Goal: Task Accomplishment & Management: Use online tool/utility

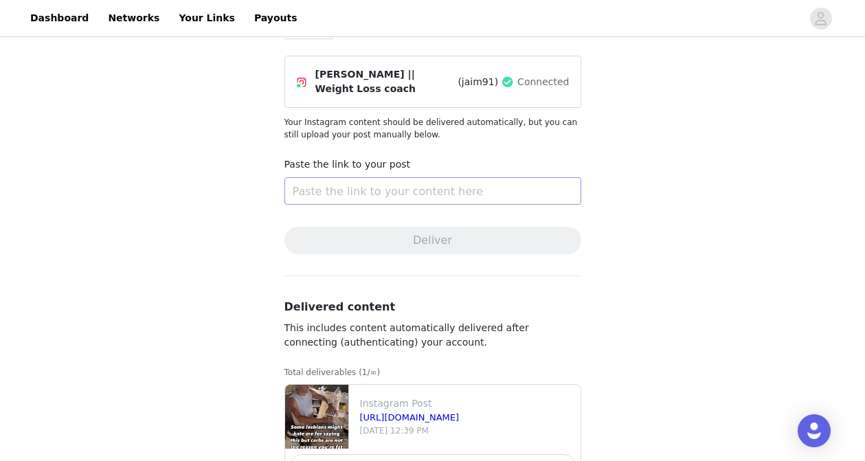
scroll to position [143, 0]
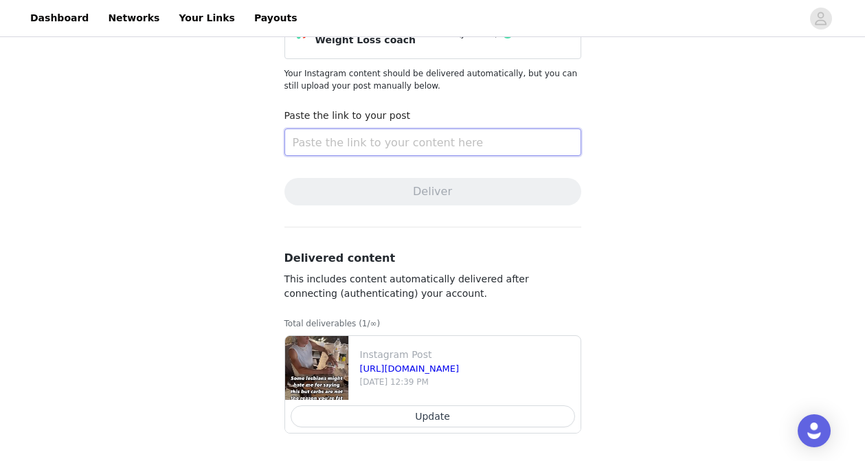
click at [409, 139] on input "text" at bounding box center [432, 141] width 297 height 27
paste input "[URL][DOMAIN_NAME]"
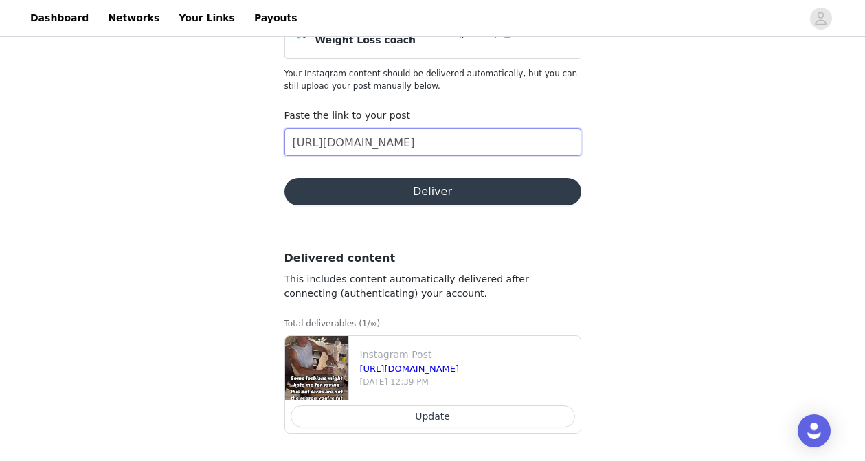
scroll to position [0, 135]
type input "[URL][DOMAIN_NAME]"
click at [411, 187] on button "Deliver" at bounding box center [432, 191] width 297 height 27
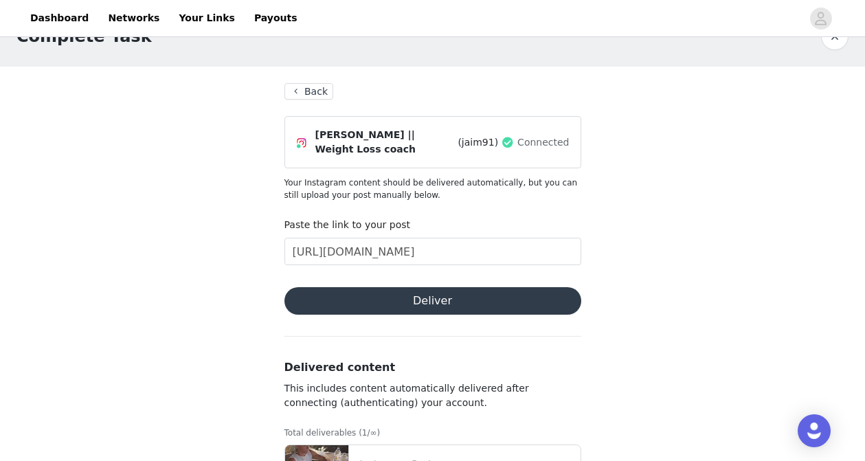
scroll to position [11, 0]
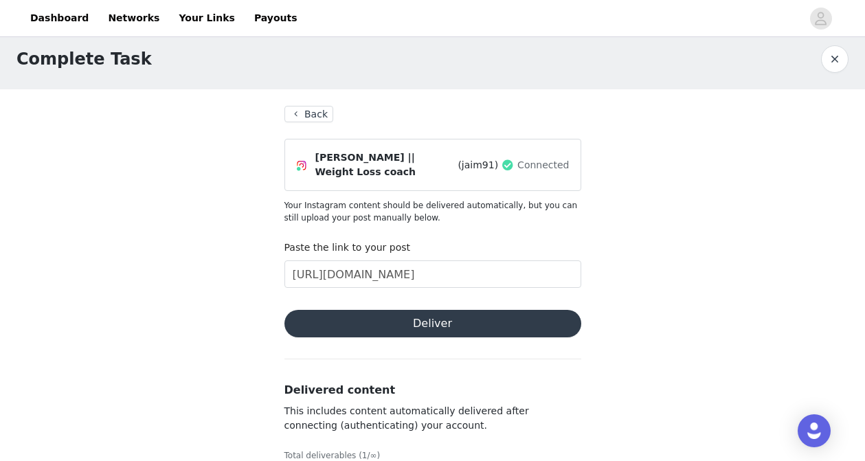
click at [433, 321] on button "Deliver" at bounding box center [432, 323] width 297 height 27
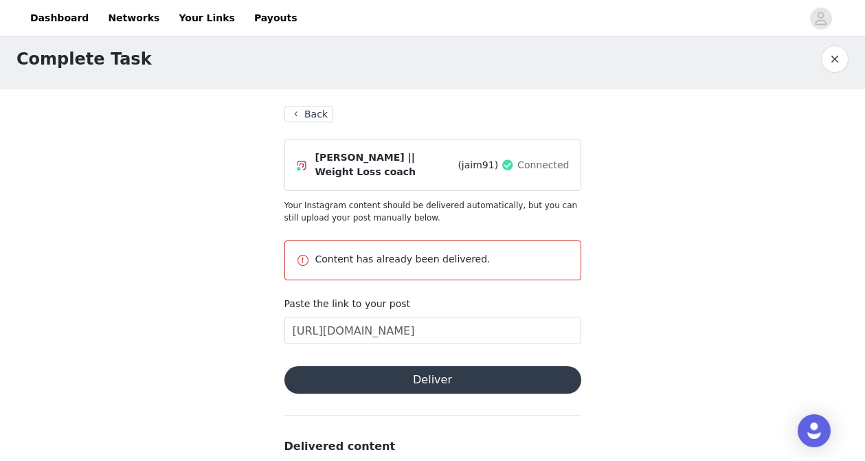
click at [314, 110] on button "Back" at bounding box center [308, 114] width 49 height 16
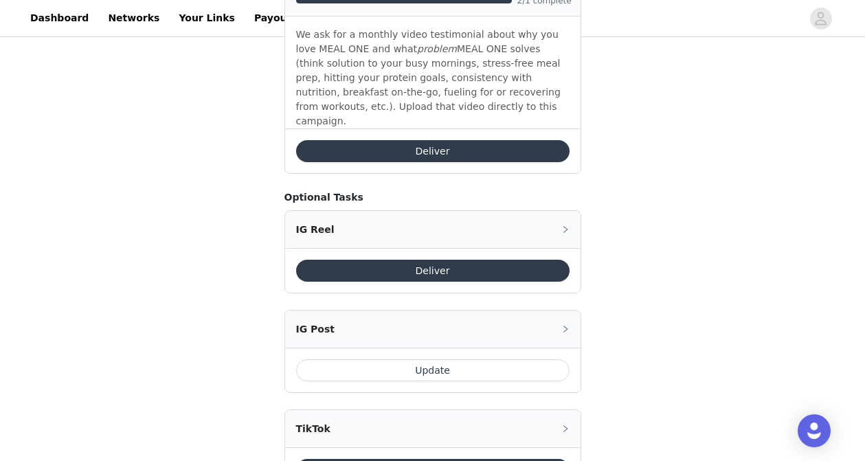
scroll to position [885, 0]
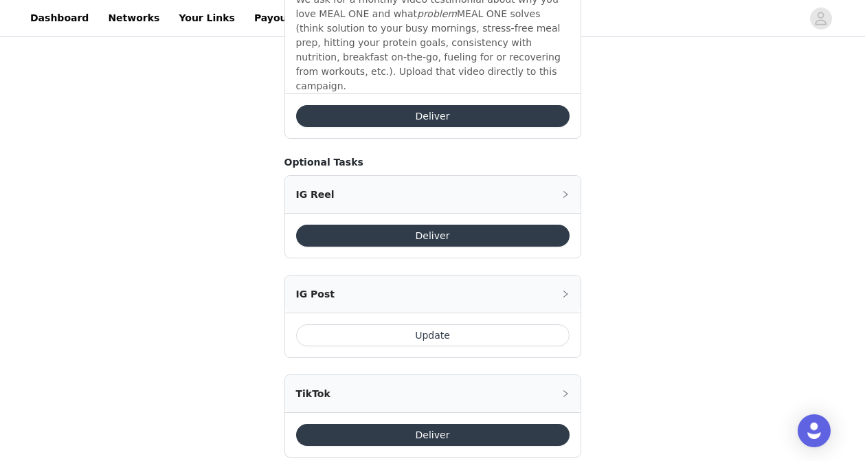
click at [414, 225] on button "Deliver" at bounding box center [432, 236] width 273 height 22
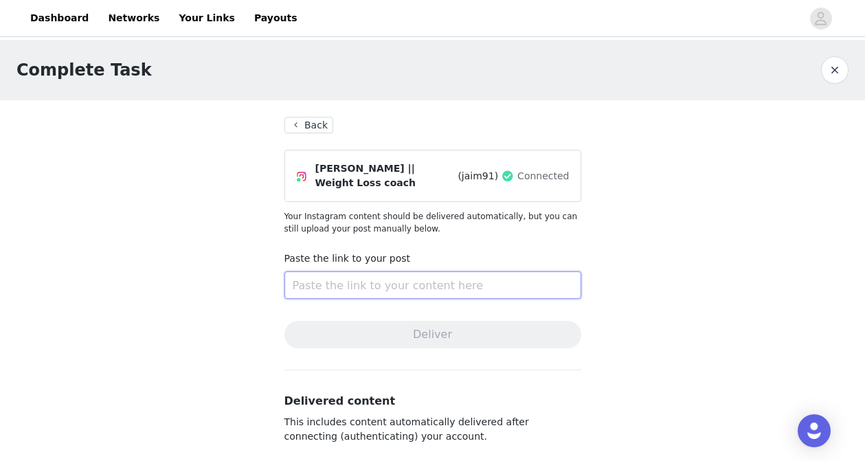
click at [389, 289] on input "text" at bounding box center [432, 284] width 297 height 27
paste input "[URL][DOMAIN_NAME]"
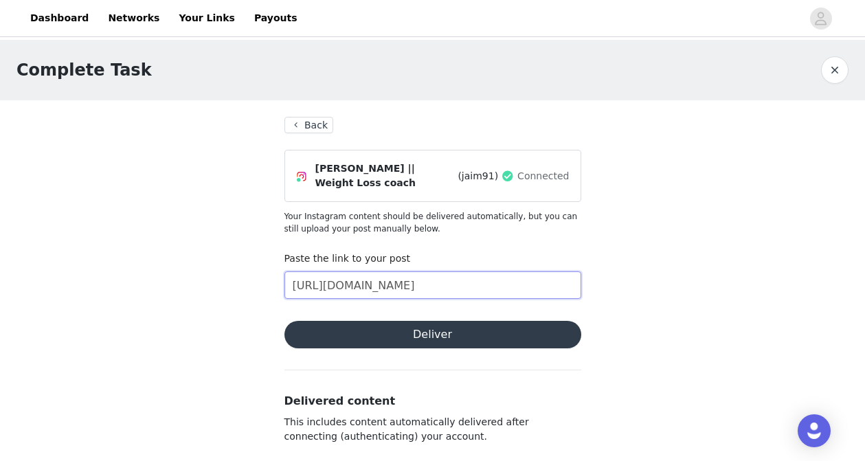
scroll to position [0, 135]
type input "[URL][DOMAIN_NAME]"
click at [422, 335] on button "Deliver" at bounding box center [432, 334] width 297 height 27
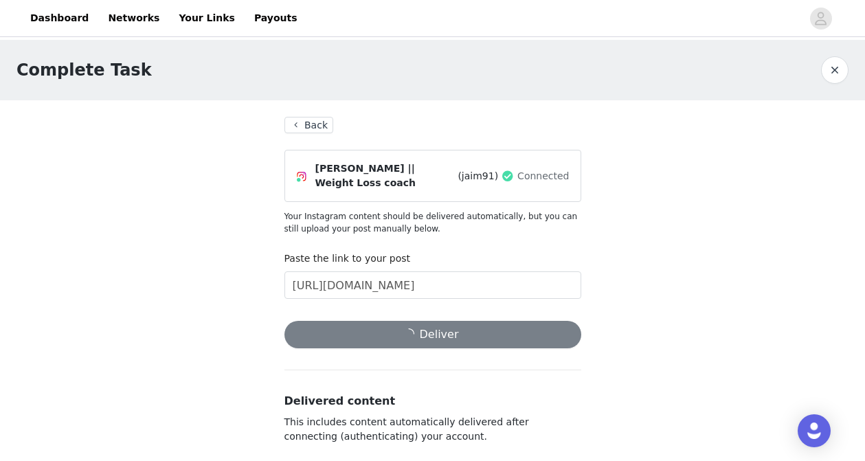
scroll to position [0, 0]
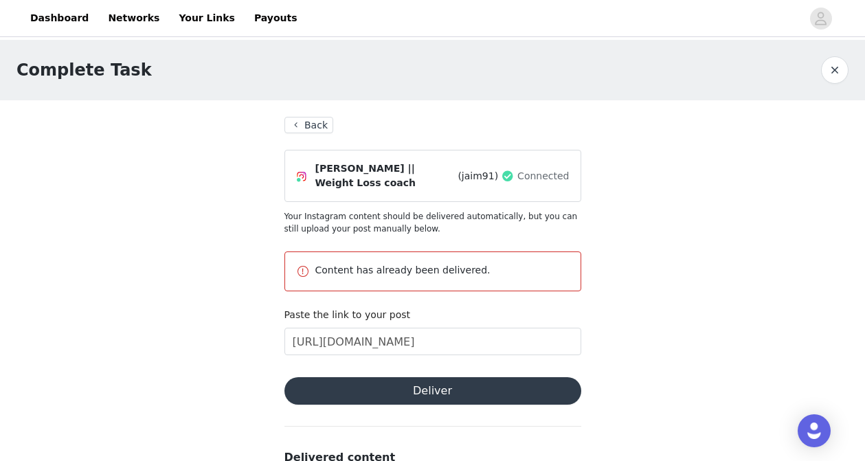
click at [315, 120] on button "Back" at bounding box center [308, 125] width 49 height 16
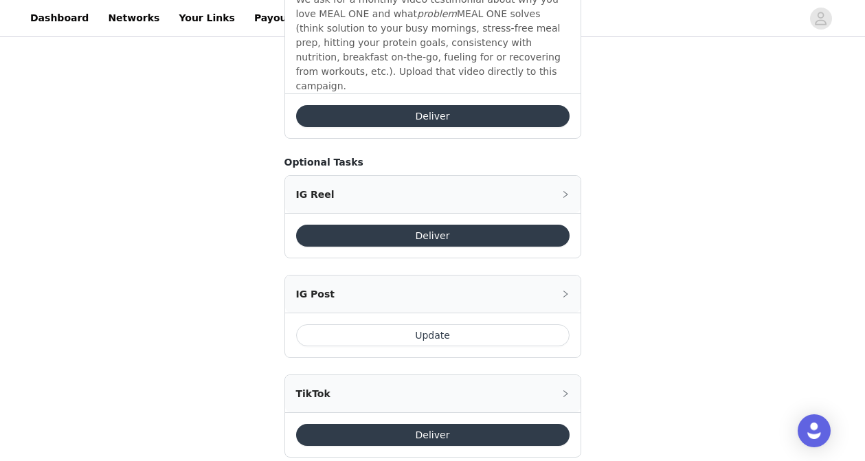
scroll to position [885, 0]
click at [493, 324] on button "Update" at bounding box center [432, 335] width 273 height 22
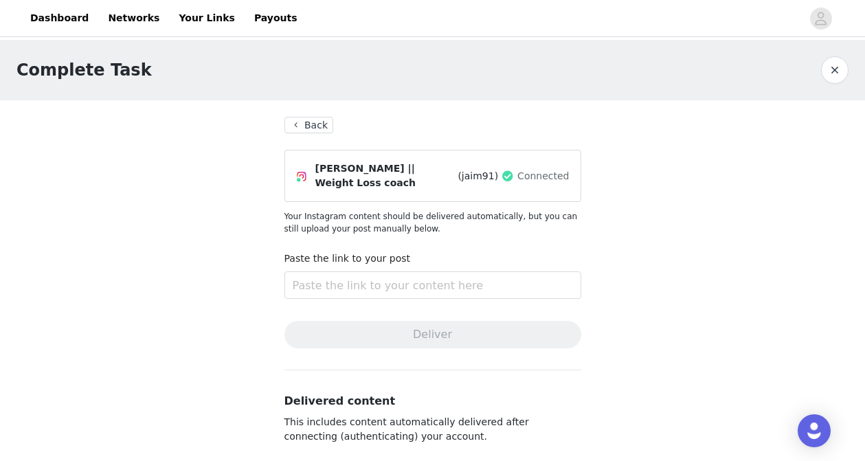
click at [318, 119] on button "Back" at bounding box center [308, 125] width 49 height 16
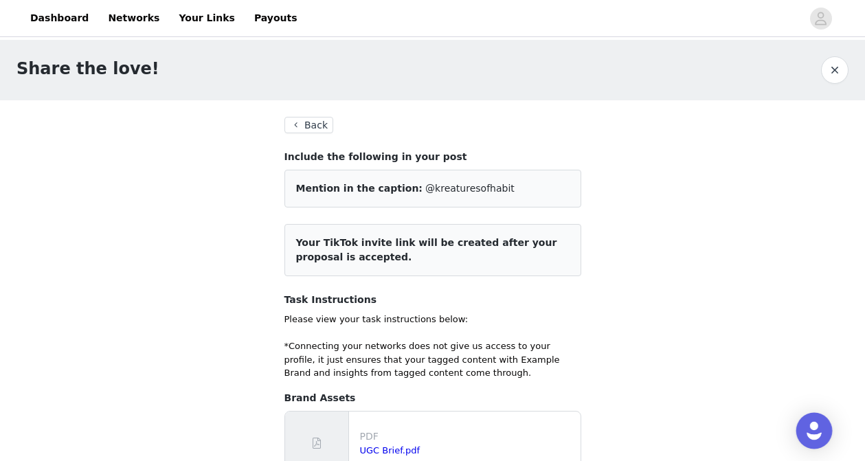
click at [814, 434] on img "Open Intercom Messenger" at bounding box center [814, 431] width 18 height 18
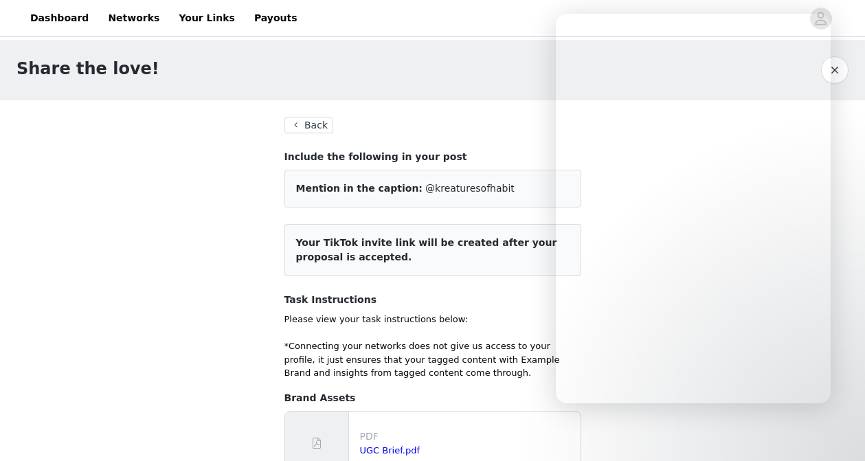
click at [441, 304] on h4 "Task Instructions" at bounding box center [432, 300] width 297 height 14
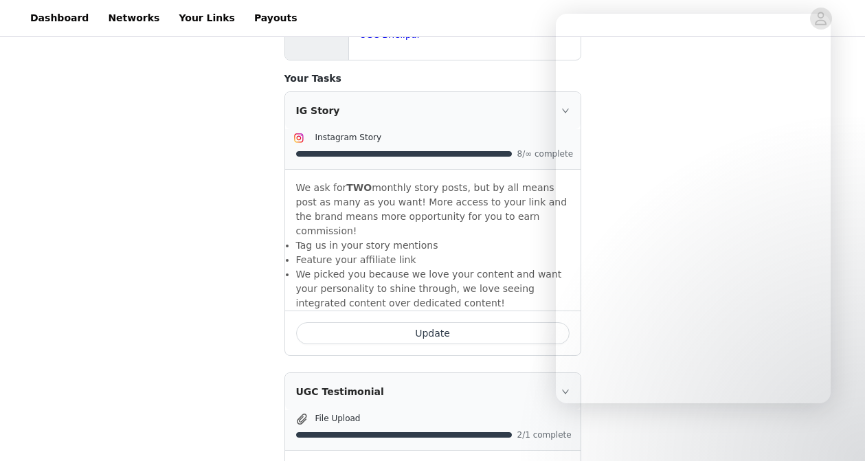
scroll to position [386, 0]
